Goal: Information Seeking & Learning: Check status

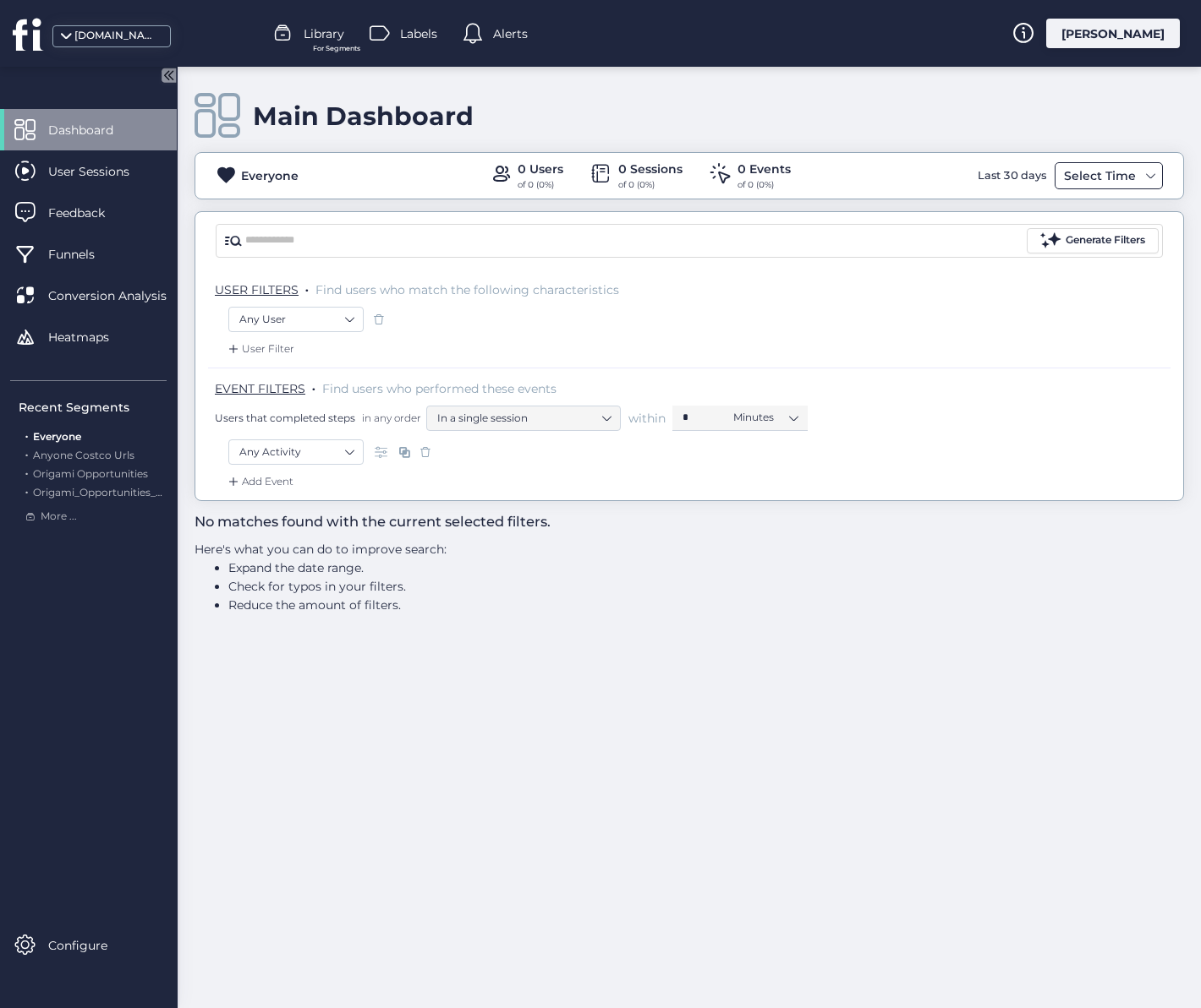
click at [1103, 183] on div "Select Time" at bounding box center [1100, 176] width 81 height 21
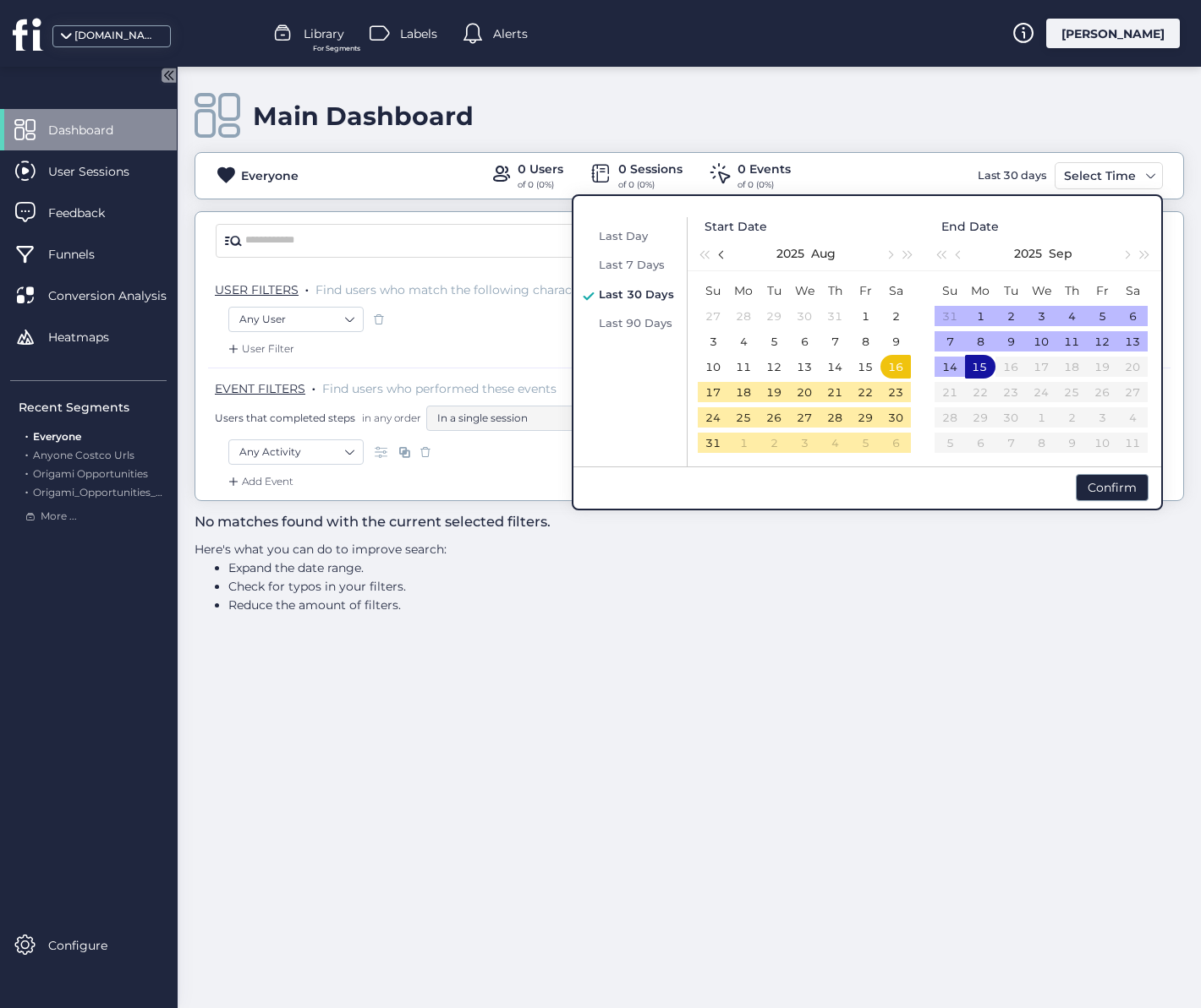
click at [720, 253] on span "button" at bounding box center [723, 254] width 9 height 9
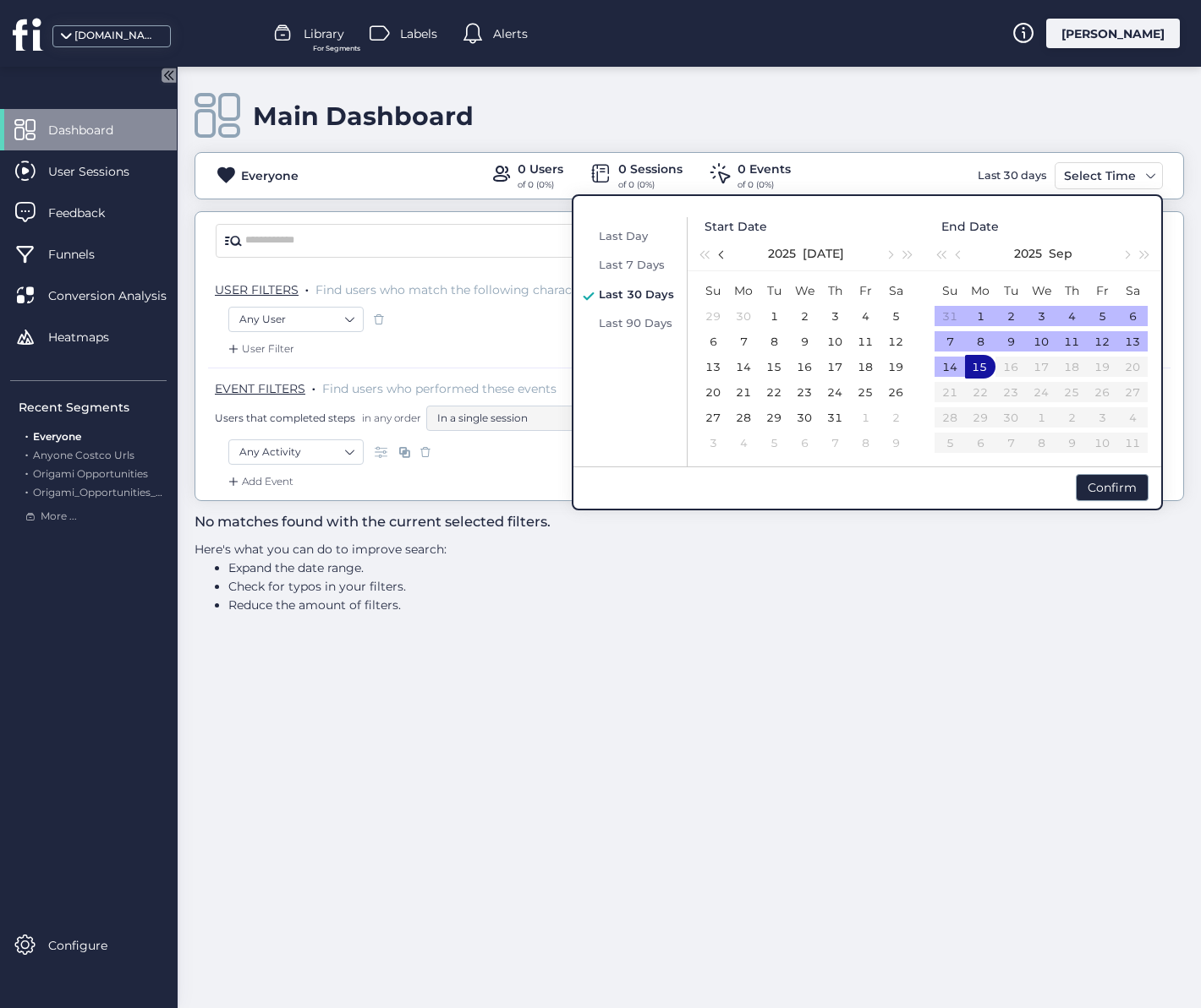
click at [720, 253] on span "button" at bounding box center [723, 254] width 9 height 9
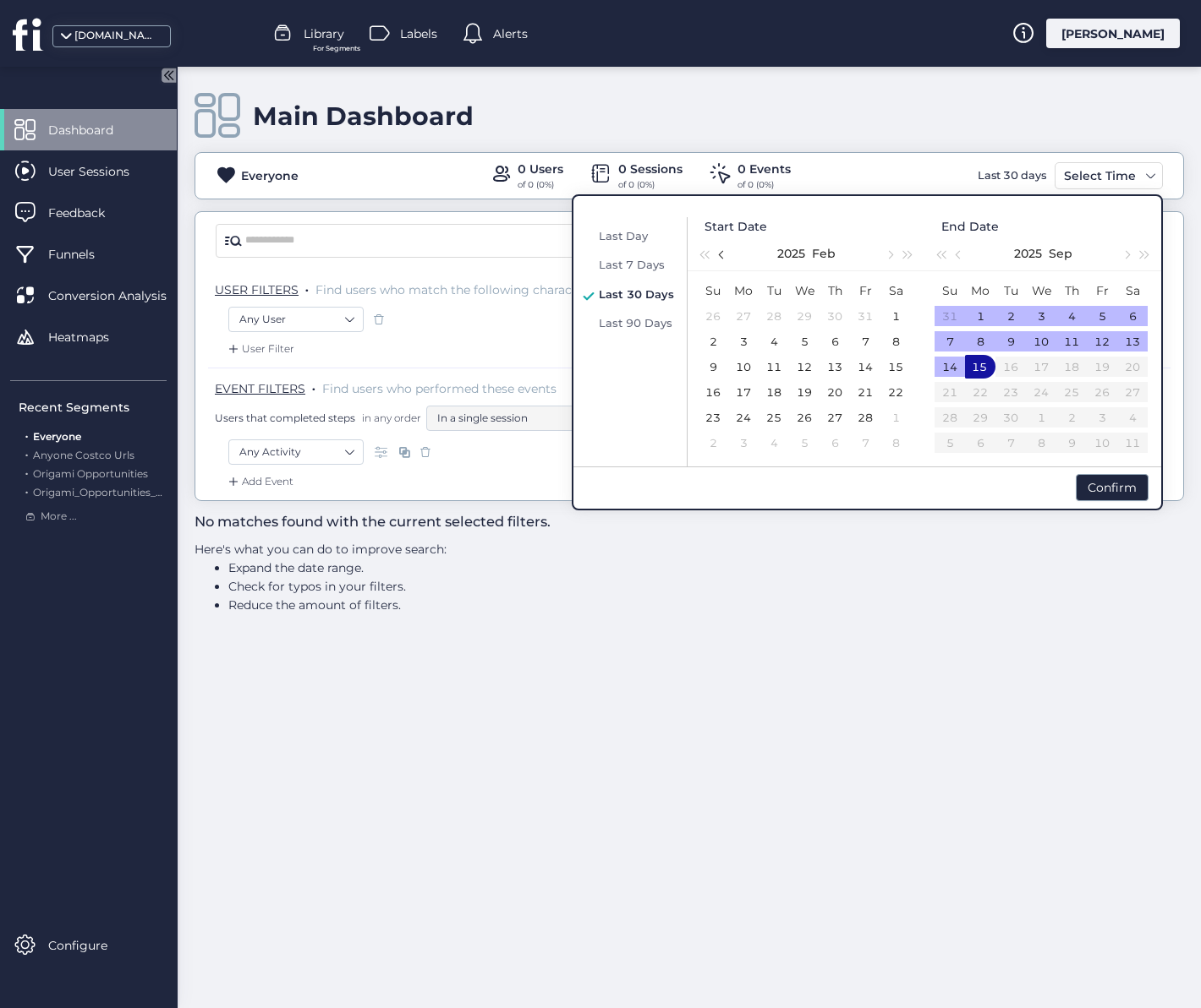
click at [720, 253] on span "button" at bounding box center [723, 254] width 9 height 9
click at [715, 319] on div "1" at bounding box center [713, 316] width 21 height 21
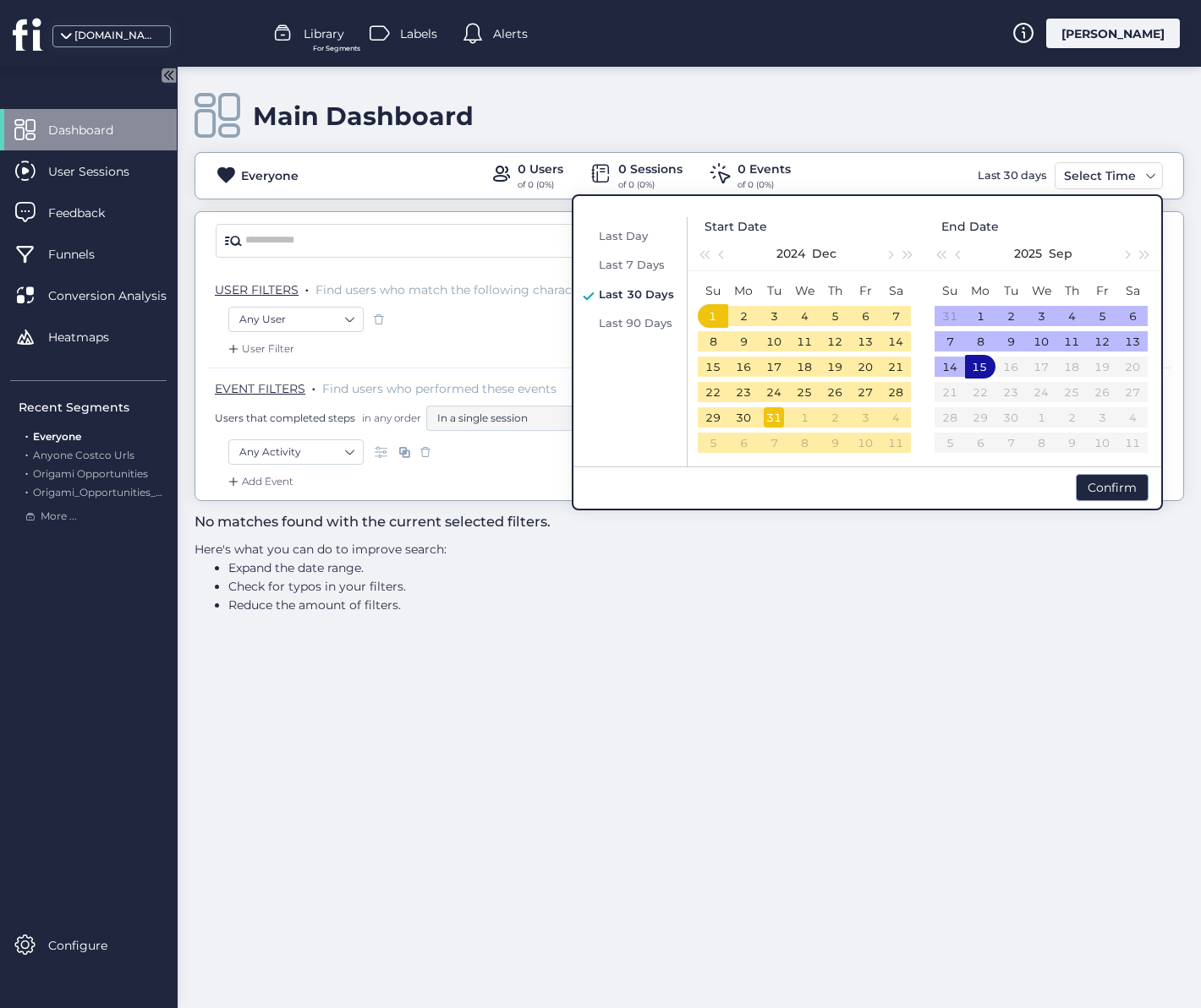
click at [776, 411] on div "31" at bounding box center [774, 418] width 21 height 21
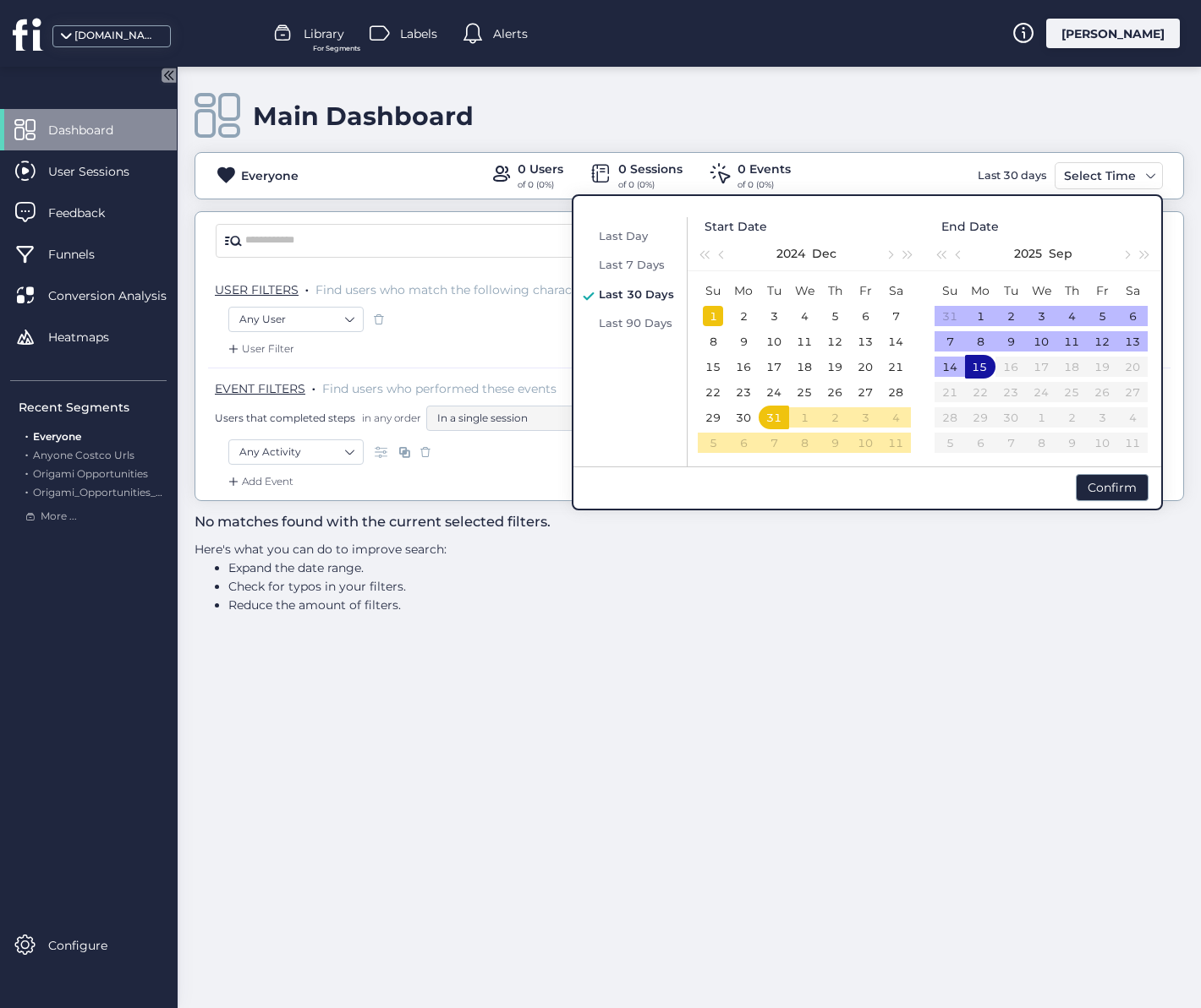
click at [717, 315] on div "1" at bounding box center [713, 316] width 21 height 21
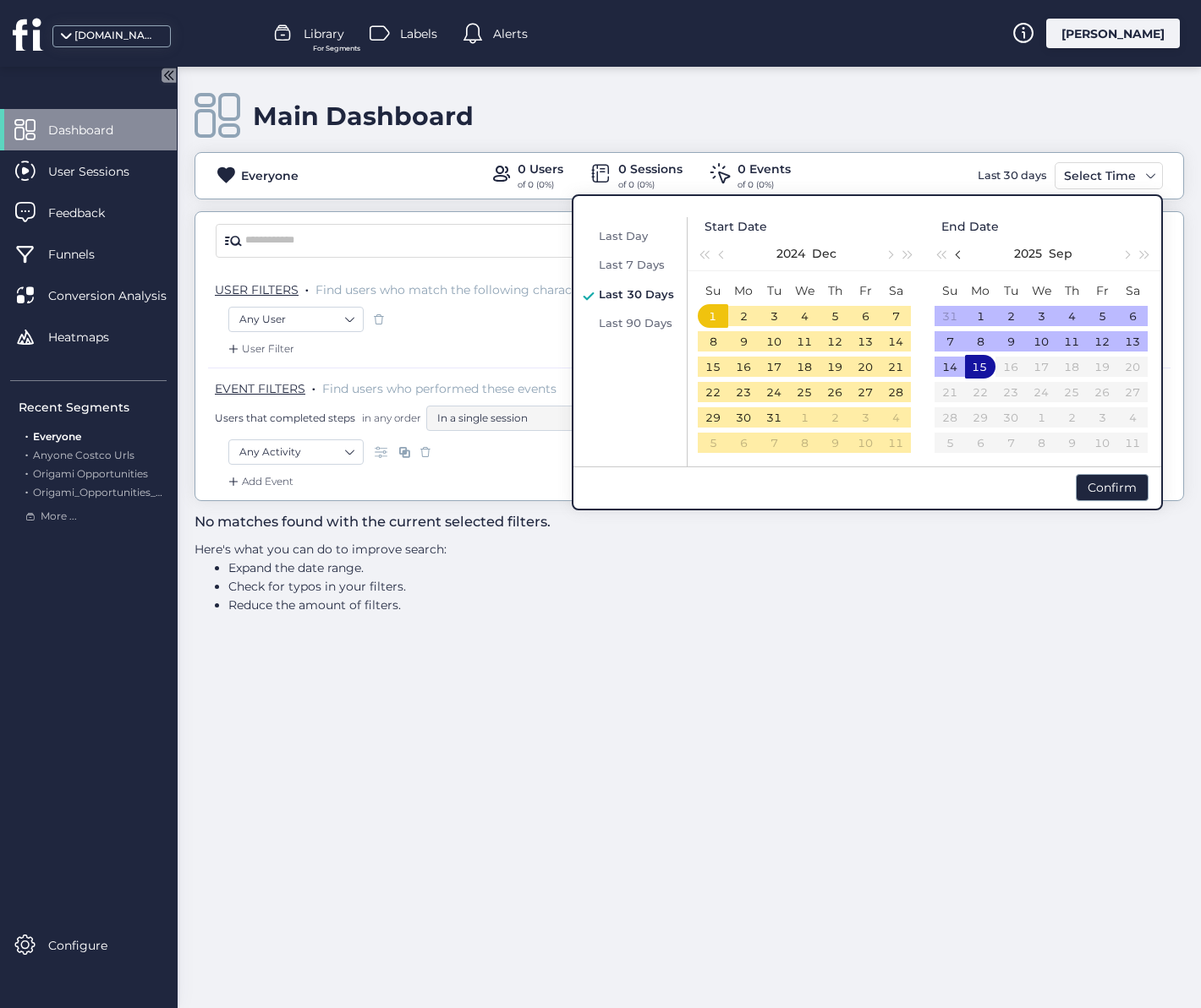
click at [957, 252] on span "button" at bounding box center [959, 254] width 9 height 9
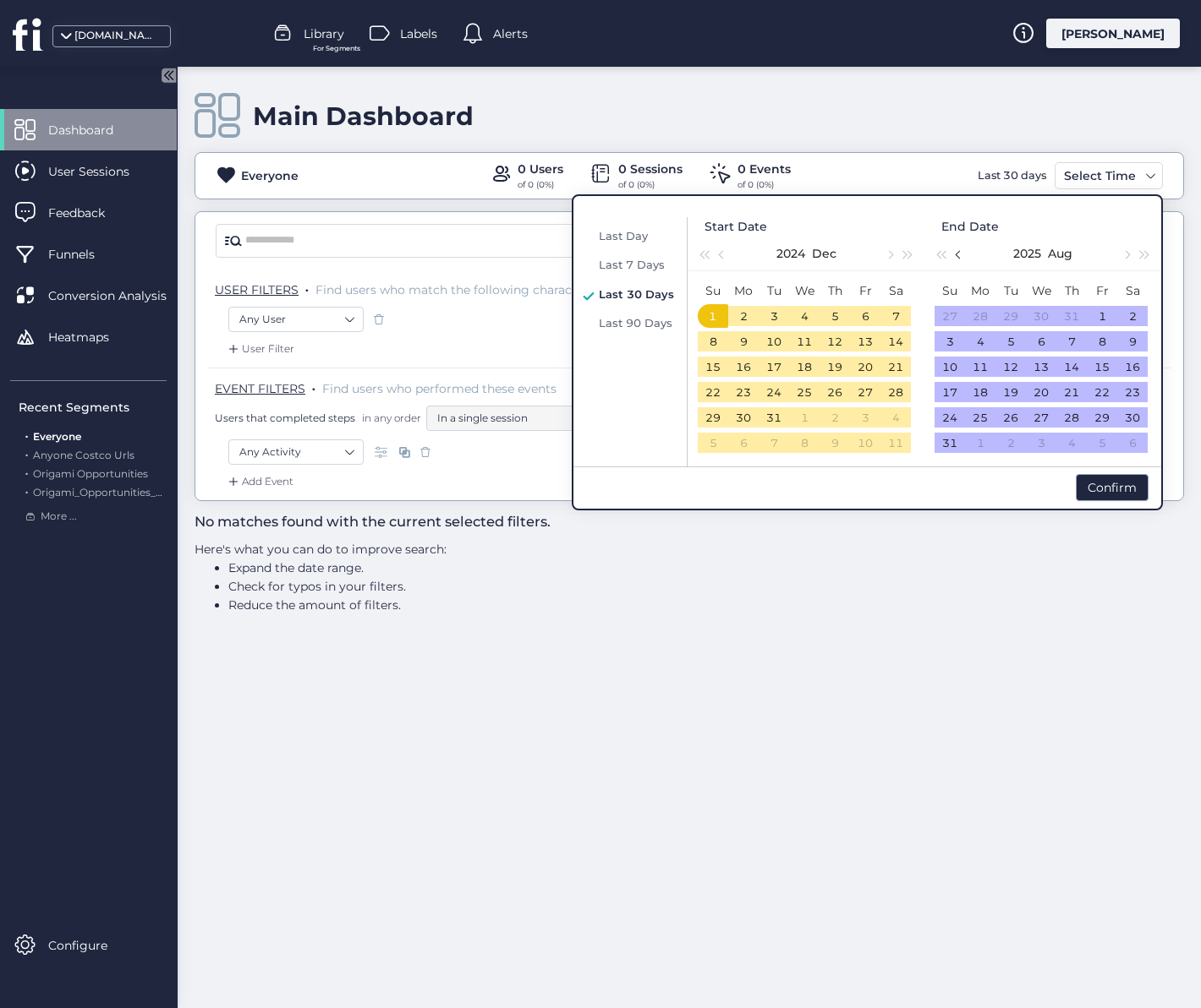
click at [957, 252] on span "button" at bounding box center [959, 254] width 9 height 9
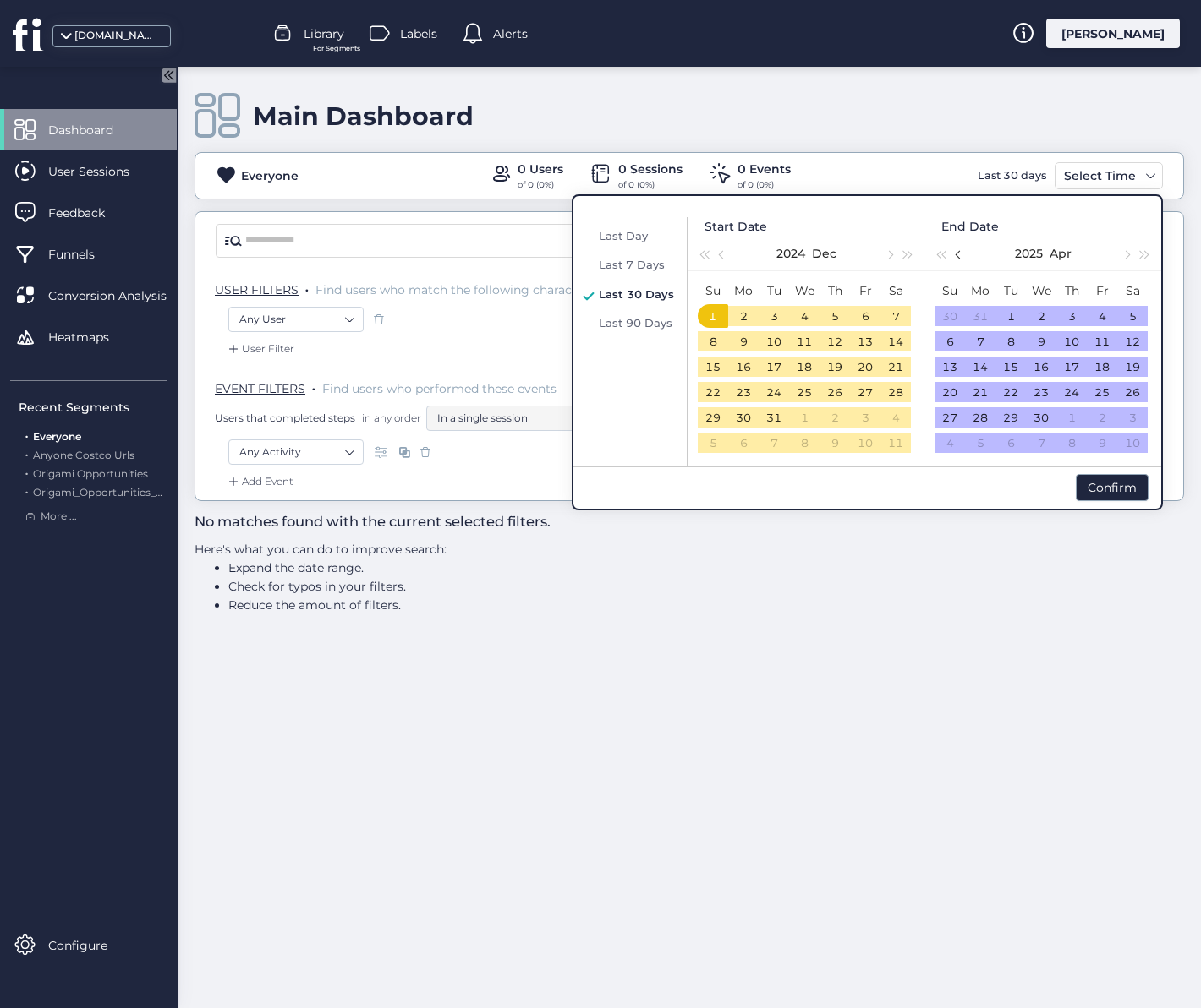
click at [957, 252] on span "button" at bounding box center [959, 254] width 9 height 9
click at [1131, 256] on button "button" at bounding box center [1126, 253] width 19 height 33
click at [1106, 416] on div "31" at bounding box center [1102, 418] width 21 height 21
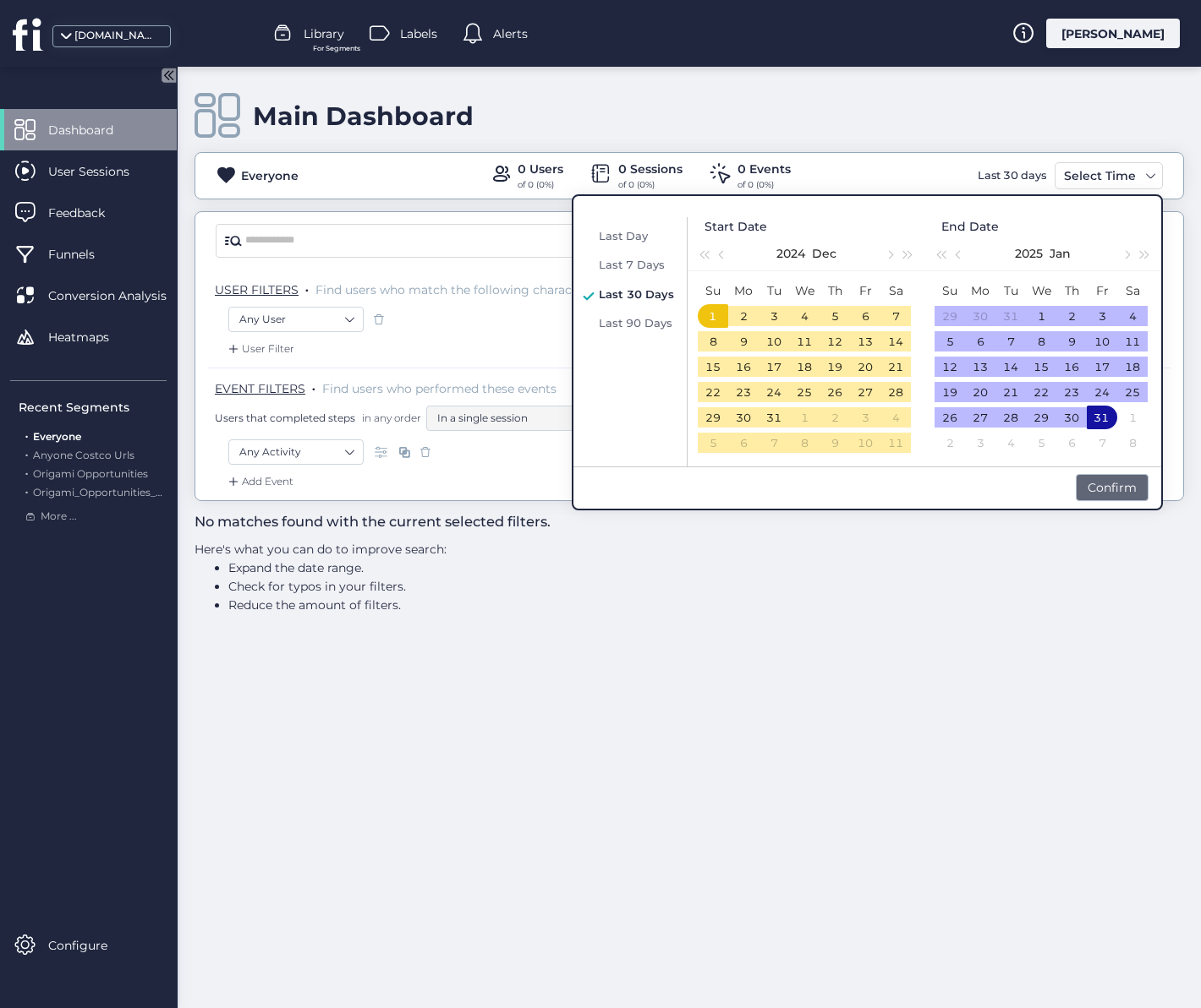
click at [1109, 488] on div "Confirm" at bounding box center [1111, 488] width 73 height 27
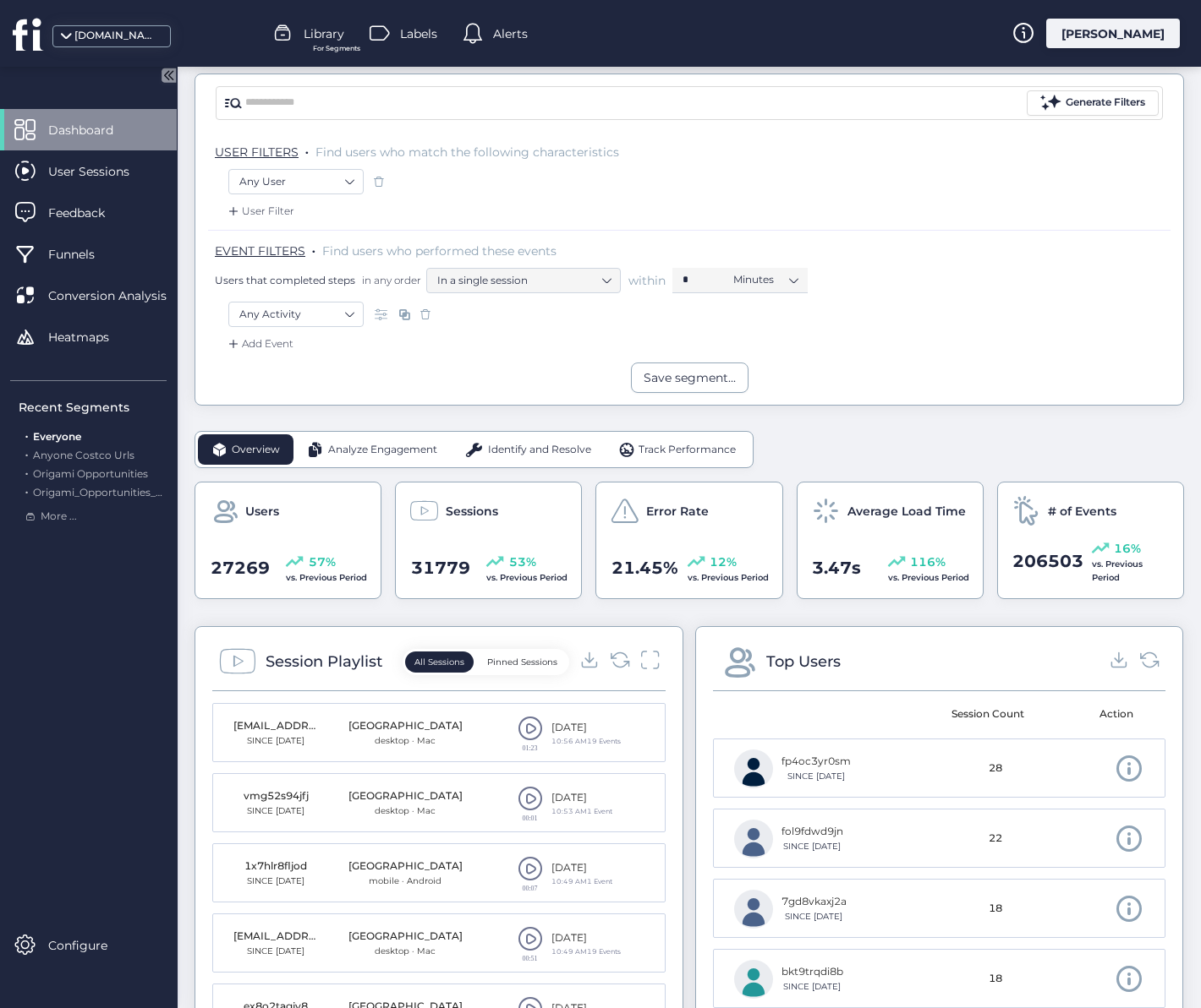
scroll to position [143, 0]
